Goal: Information Seeking & Learning: Learn about a topic

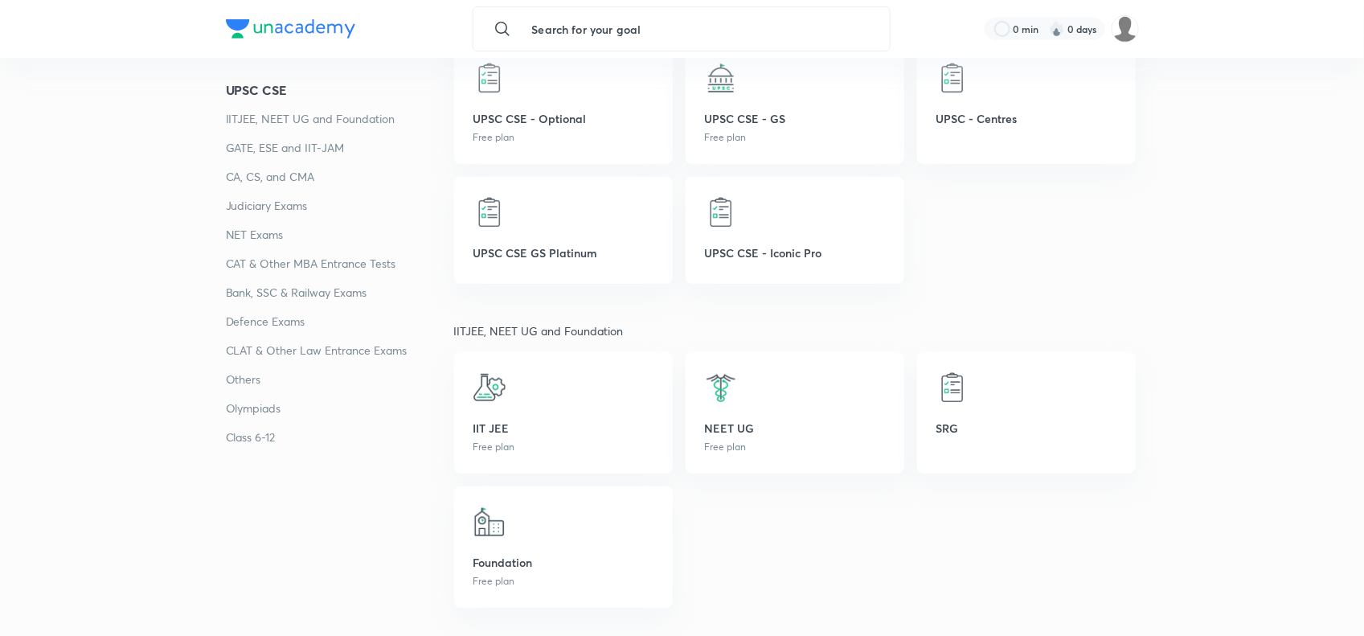
scroll to position [338, 0]
click at [316, 146] on p "GATE, ESE and IIT-JAM" at bounding box center [340, 147] width 228 height 19
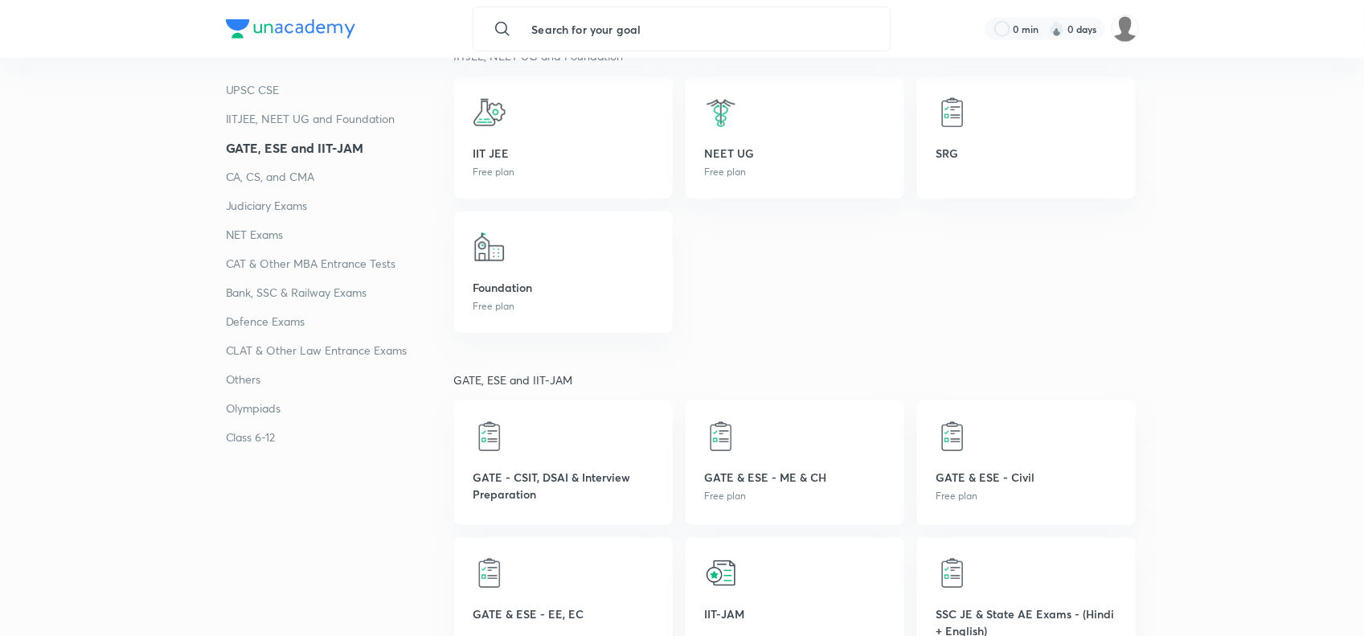
scroll to position [633, 0]
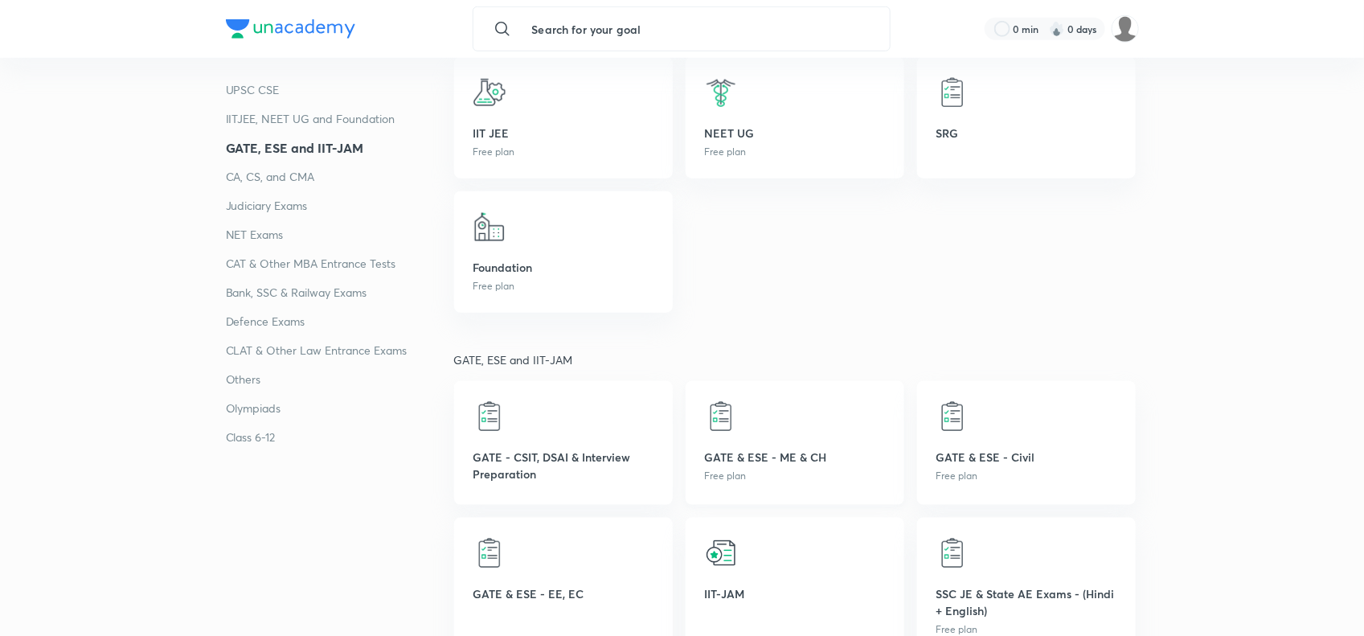
click at [836, 462] on p "GATE & ESE - ME & CH" at bounding box center [795, 457] width 180 height 17
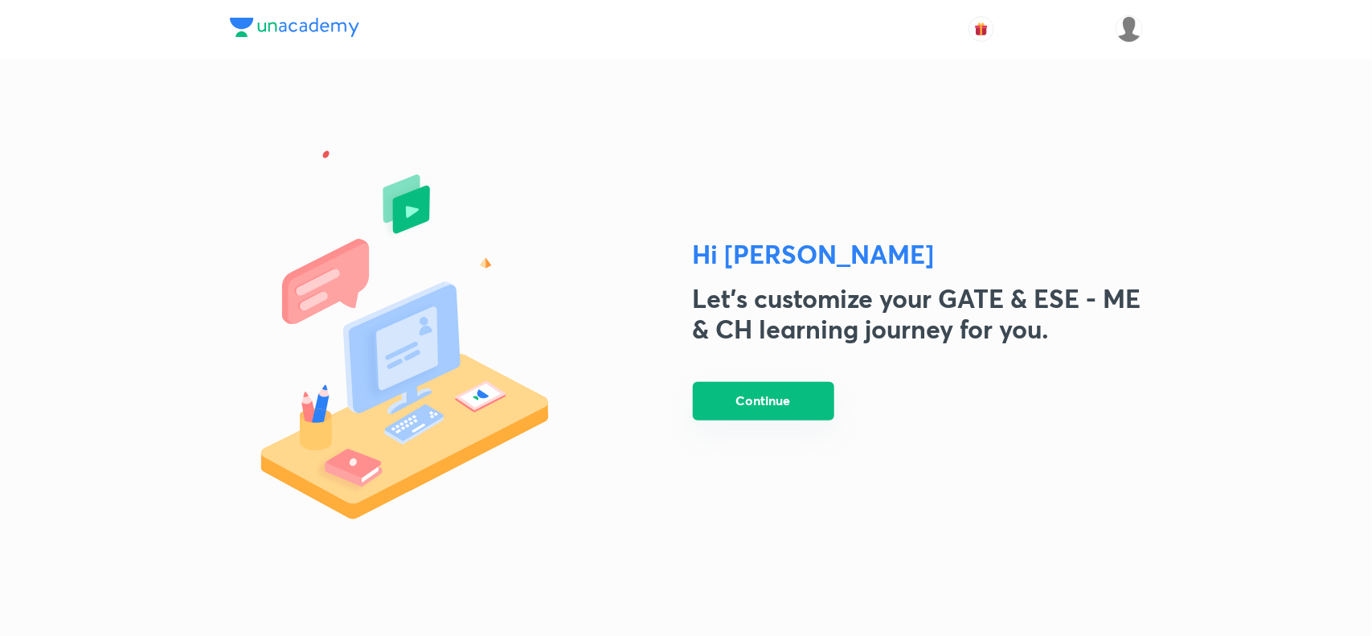
click at [798, 406] on button "Continue" at bounding box center [764, 401] width 142 height 39
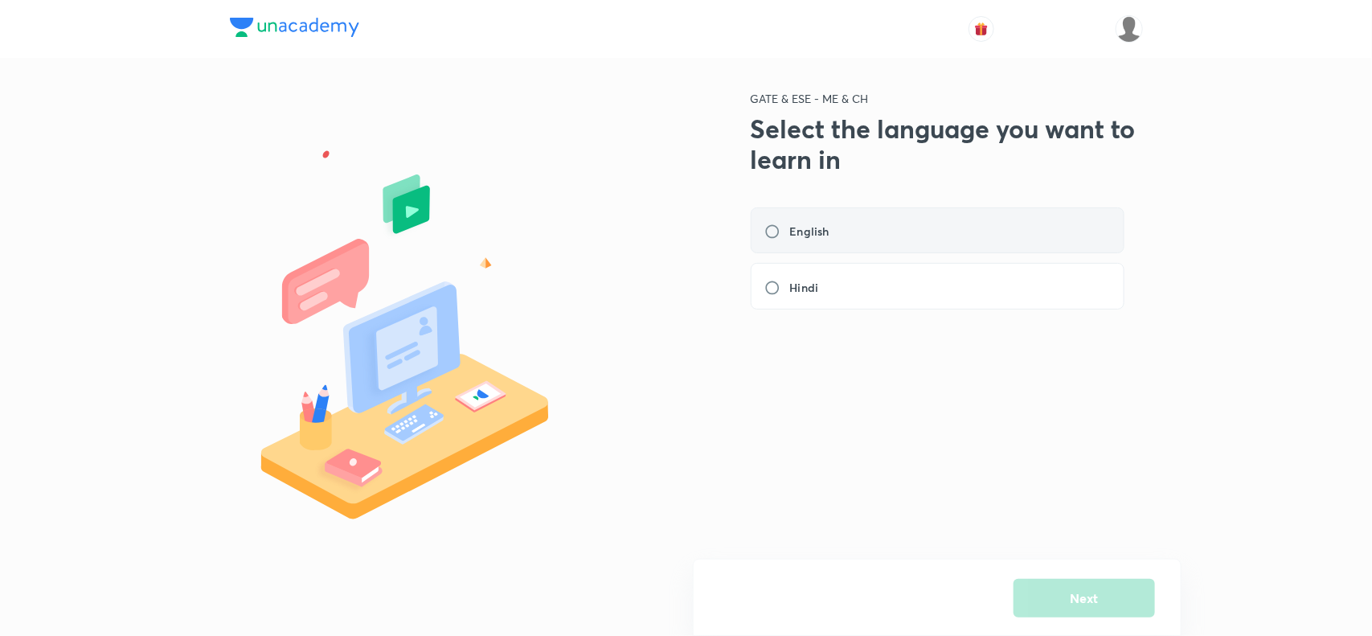
click at [773, 229] on label "English" at bounding box center [802, 231] width 75 height 17
radio input "true"
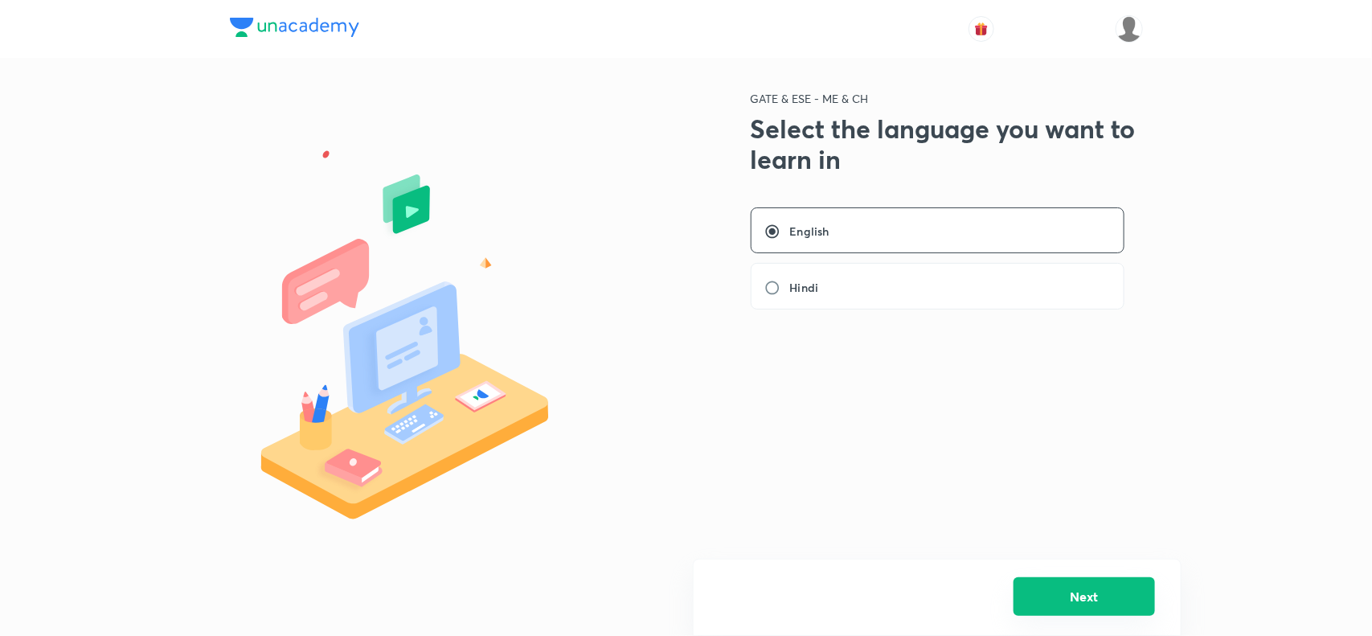
click at [1060, 588] on button "Next" at bounding box center [1085, 596] width 142 height 39
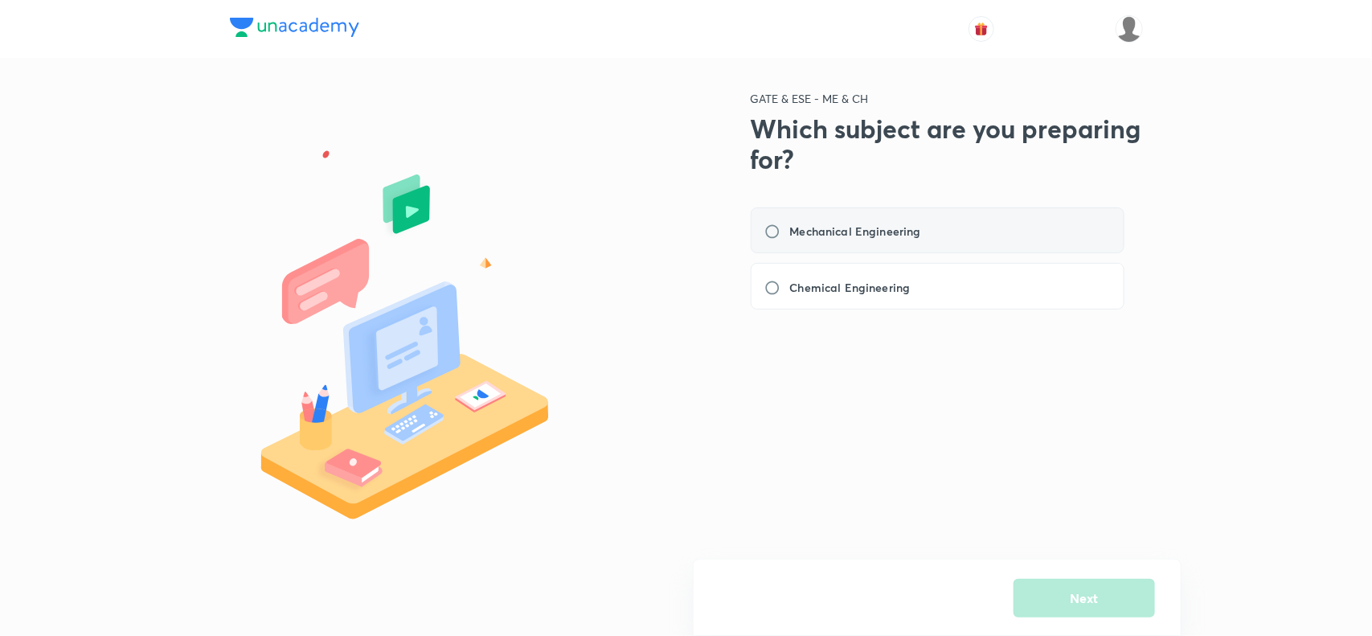
click at [776, 229] on label "Mechanical Engineering" at bounding box center [848, 231] width 166 height 17
radio input "true"
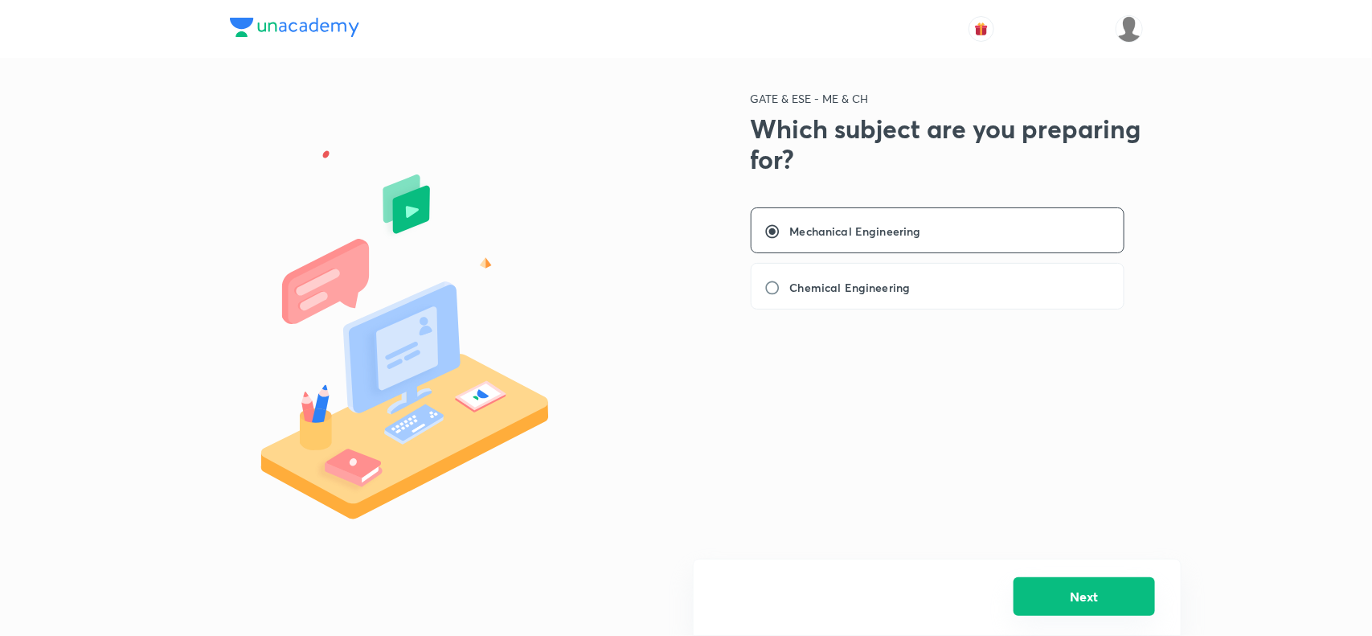
click at [1084, 589] on button "Next" at bounding box center [1085, 596] width 142 height 39
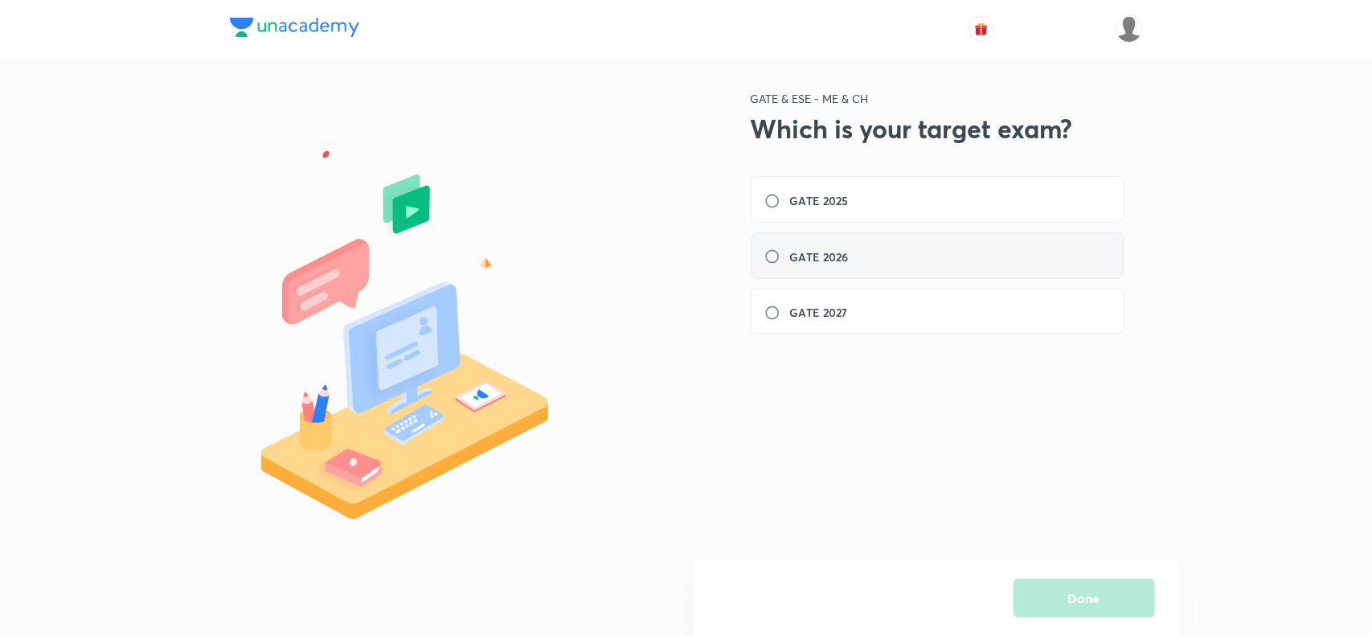
click at [769, 258] on label "GATE 2026" at bounding box center [812, 256] width 94 height 17
radio input "true"
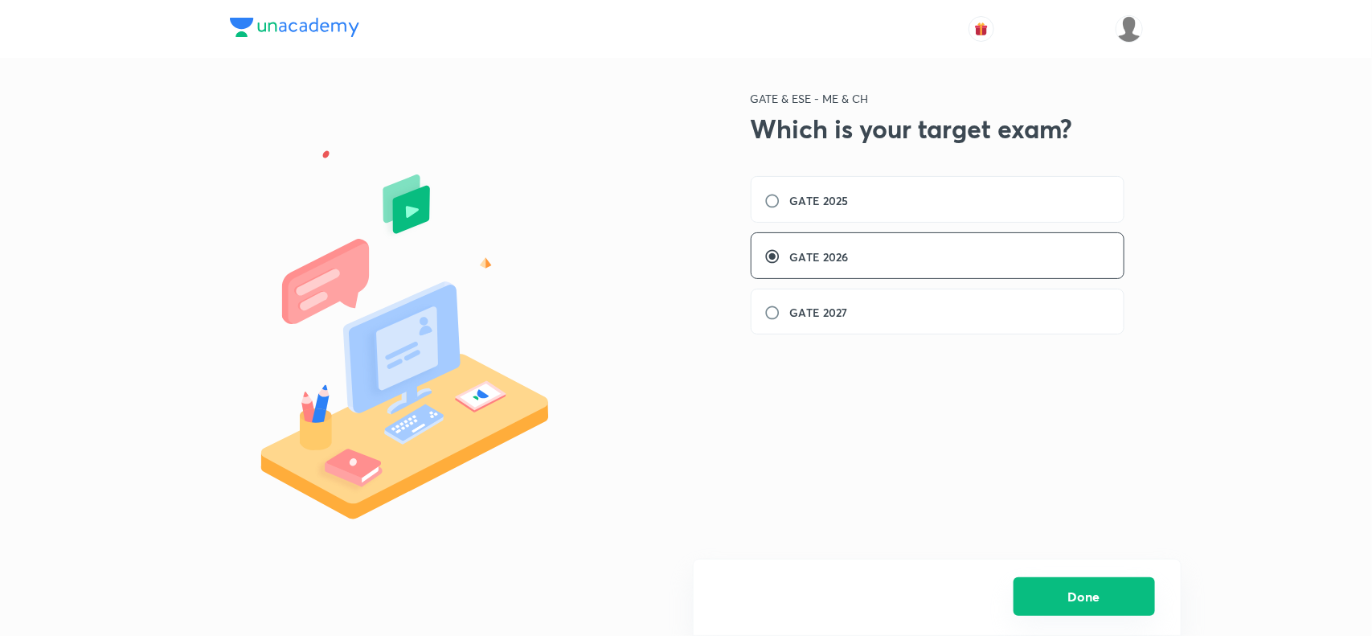
click at [1127, 589] on button "Done" at bounding box center [1085, 596] width 142 height 39
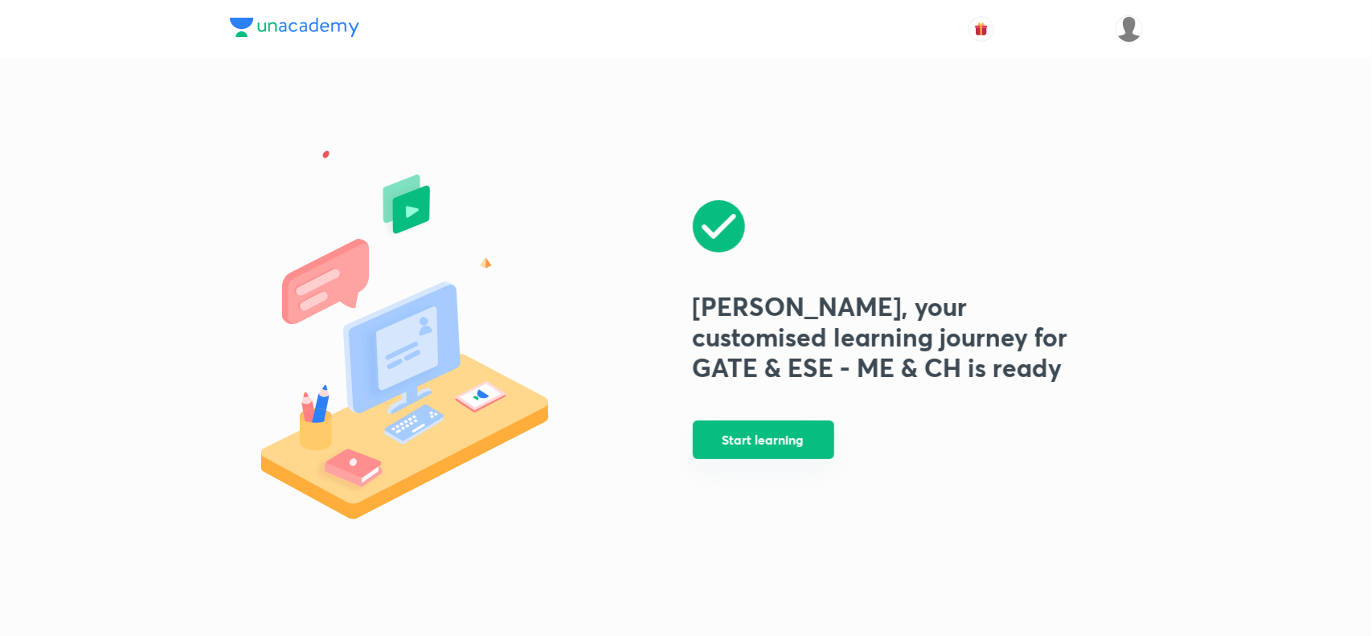
click at [732, 439] on button "Start learning" at bounding box center [764, 439] width 142 height 39
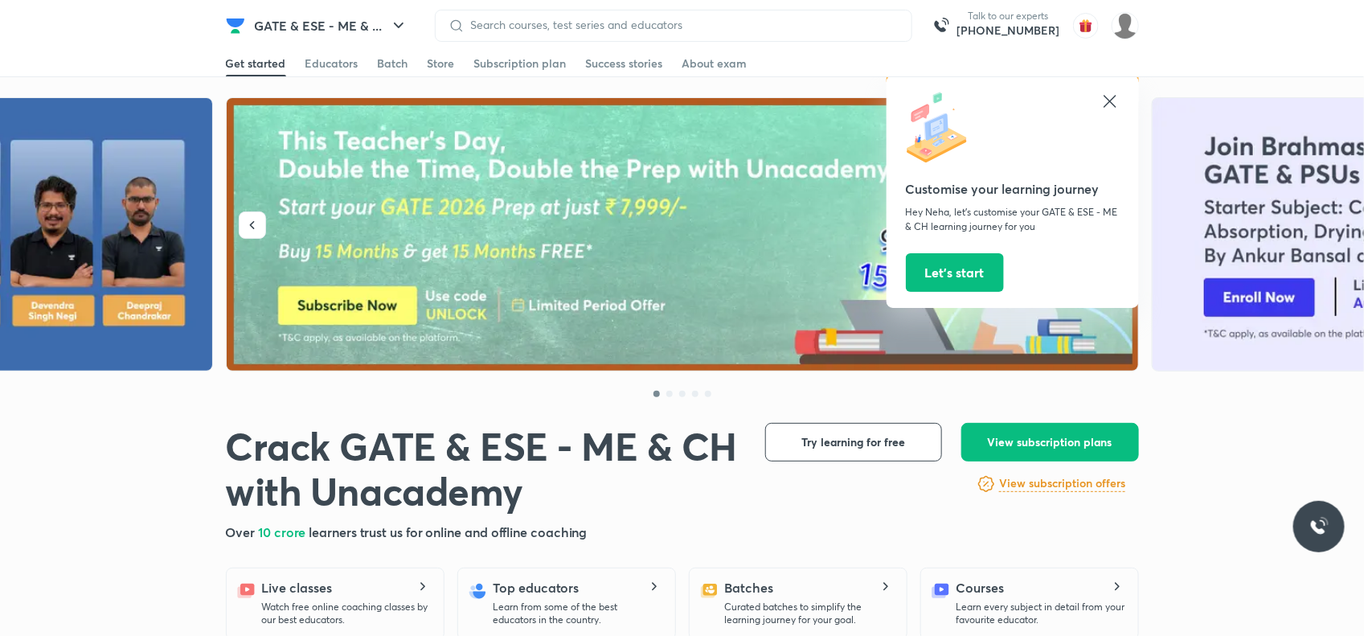
click at [1109, 101] on icon at bounding box center [1110, 101] width 12 height 12
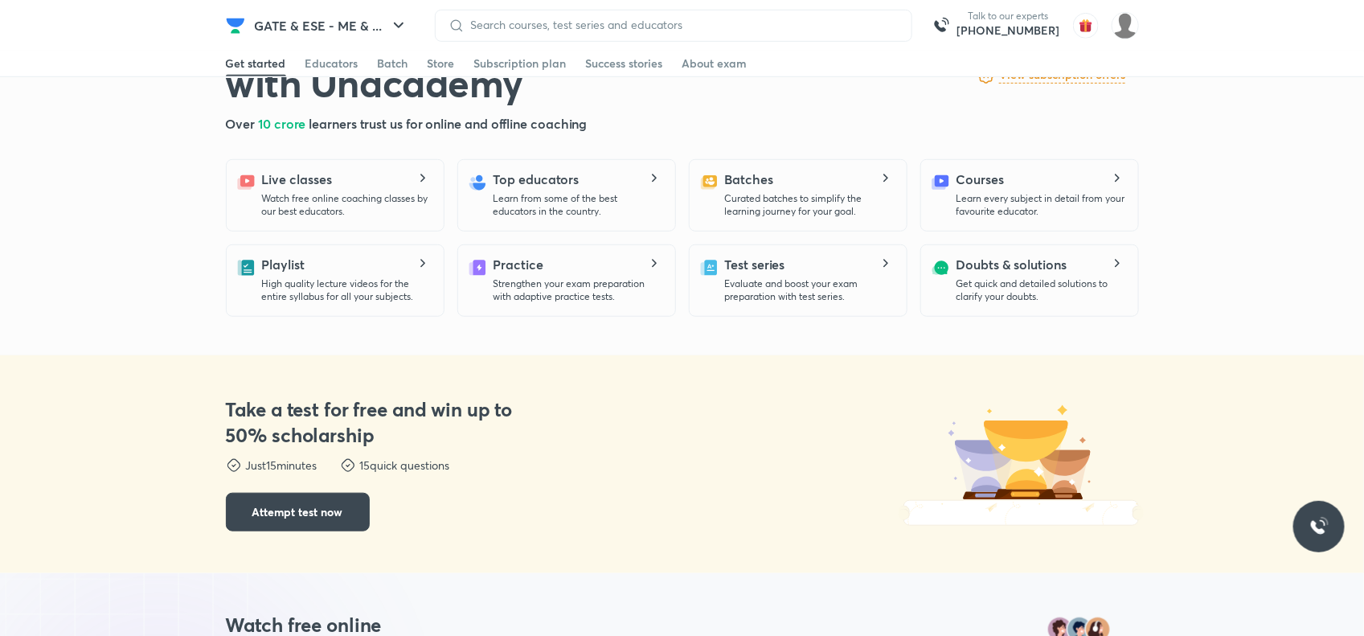
scroll to position [416, 0]
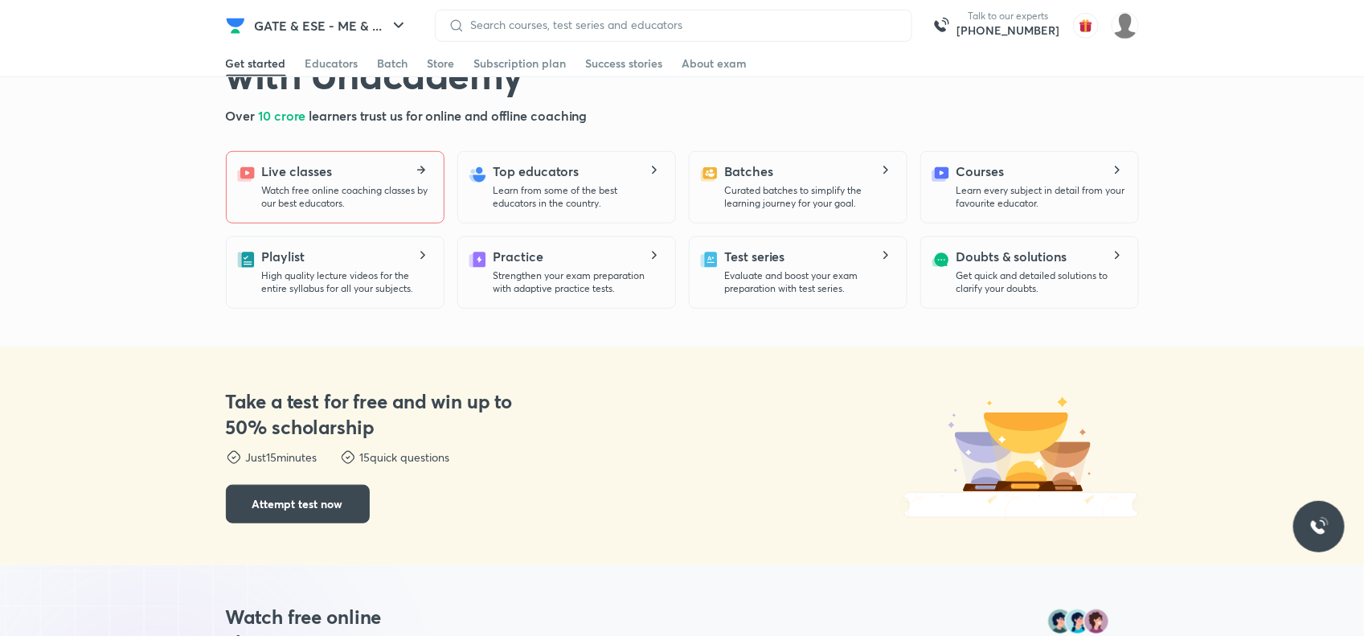
click at [334, 191] on p "Watch free online coaching classes by our best educators." at bounding box center [346, 197] width 169 height 26
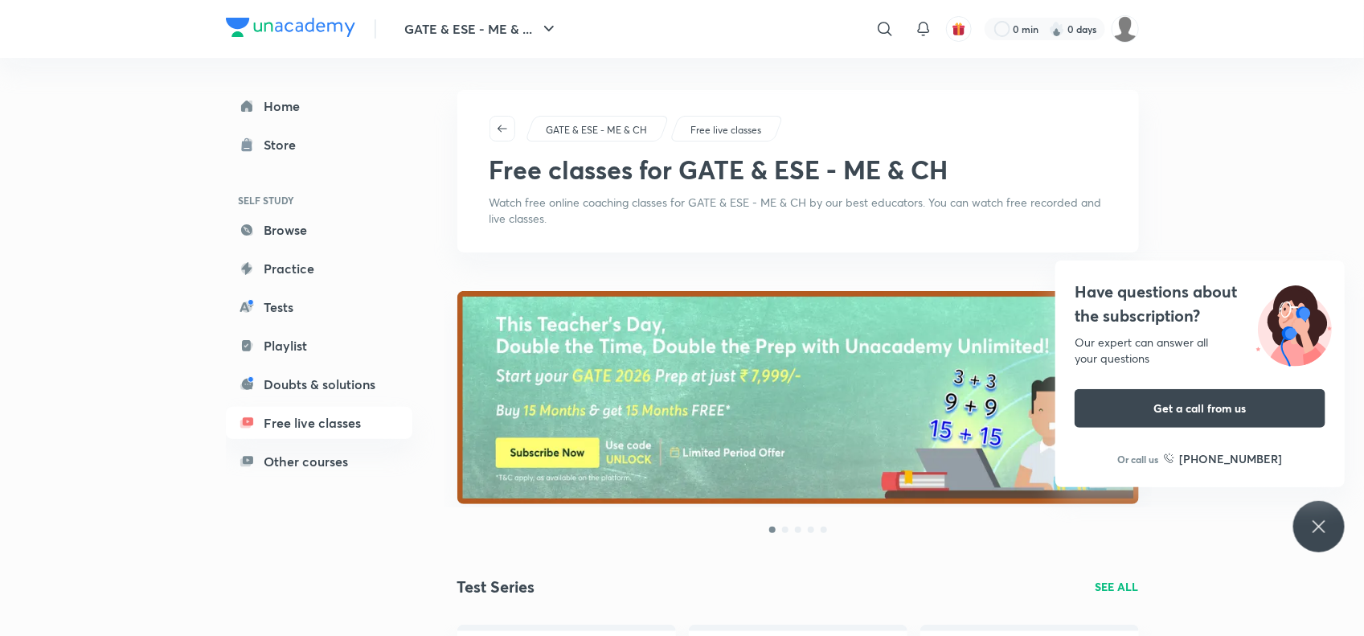
scroll to position [40, 0]
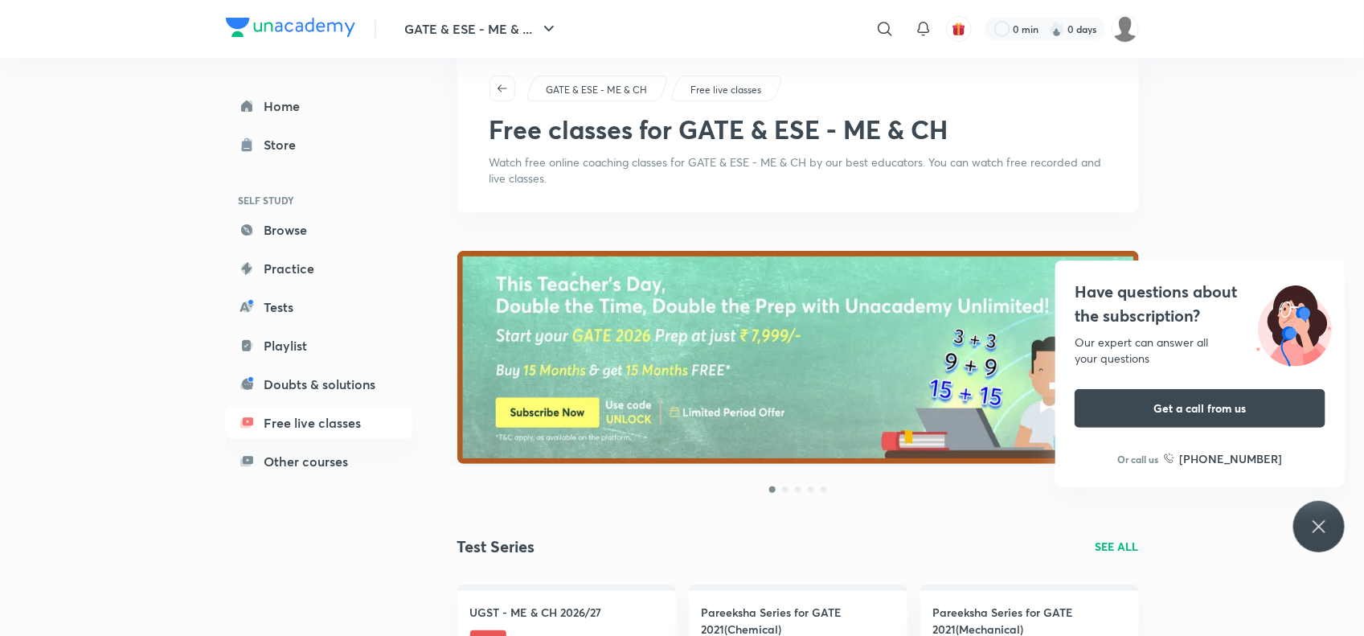
click at [1323, 537] on div "Have questions about the subscription? Our expert can answer all your questions…" at bounding box center [1319, 526] width 51 height 51
